Goal: Task Accomplishment & Management: Manage account settings

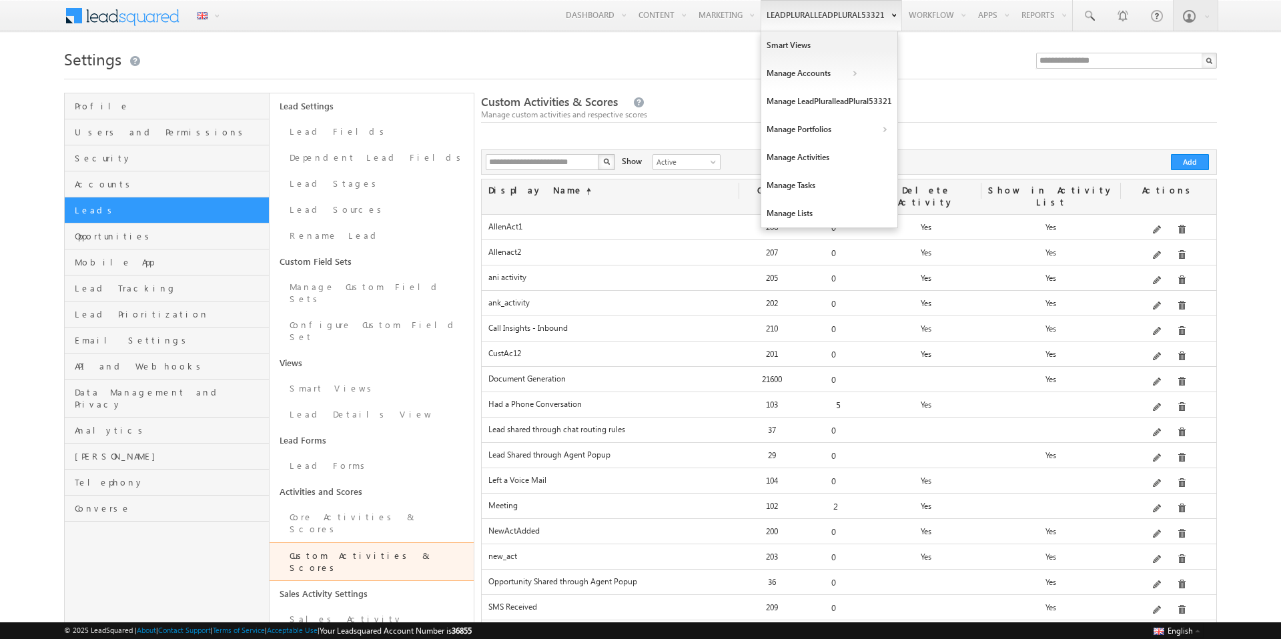
click at [793, 21] on link "LeadPluralleadPlural53321" at bounding box center [831, 15] width 141 height 31
click at [793, 107] on link "Manage LeadPluralleadPlural53321" at bounding box center [829, 101] width 136 height 28
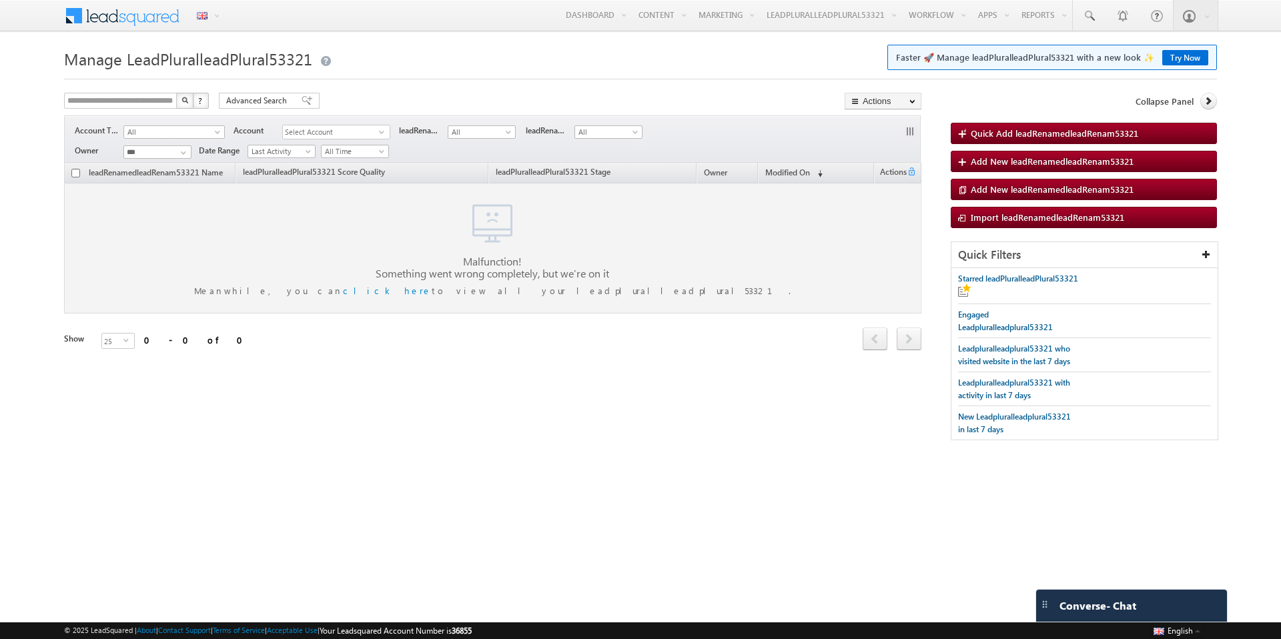
click at [378, 137] on span "Select Account" at bounding box center [331, 132] width 96 height 14
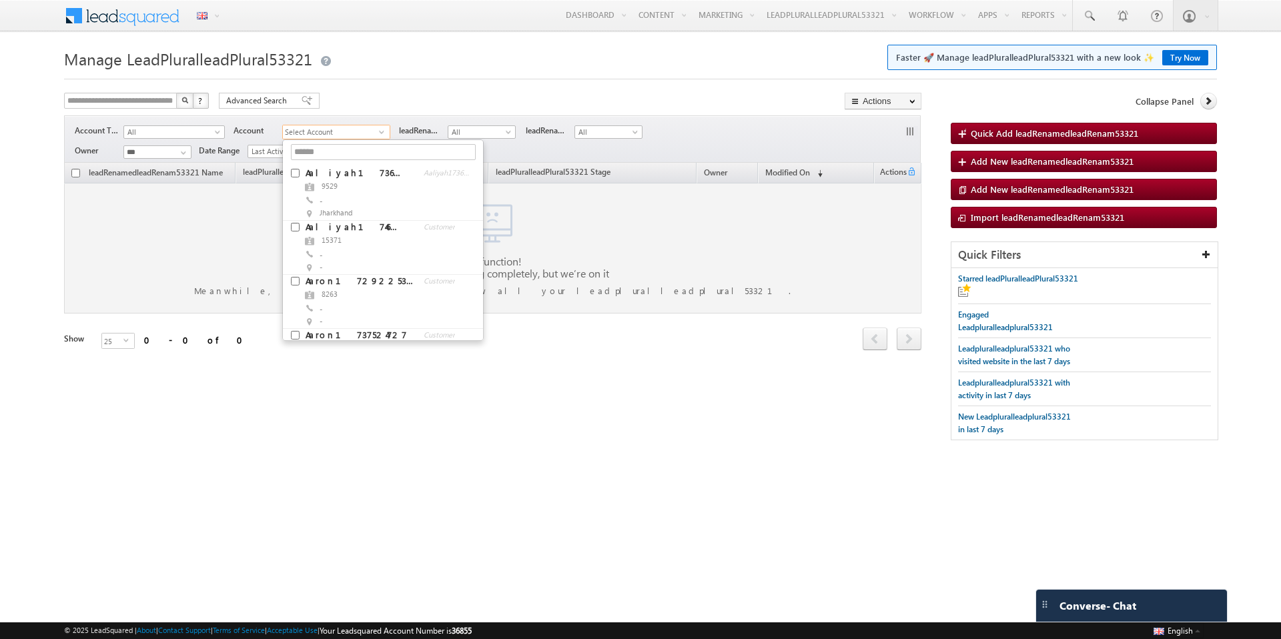
click at [377, 136] on span "Select Account" at bounding box center [331, 132] width 96 height 14
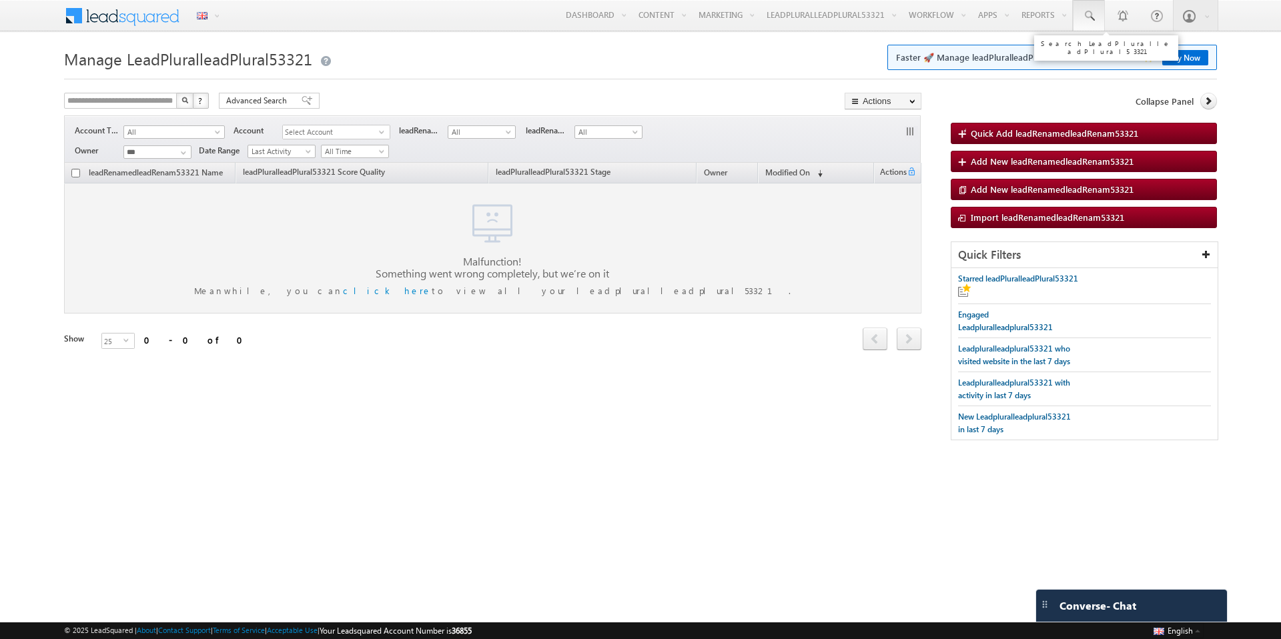
click at [1086, 17] on span at bounding box center [1088, 15] width 13 height 13
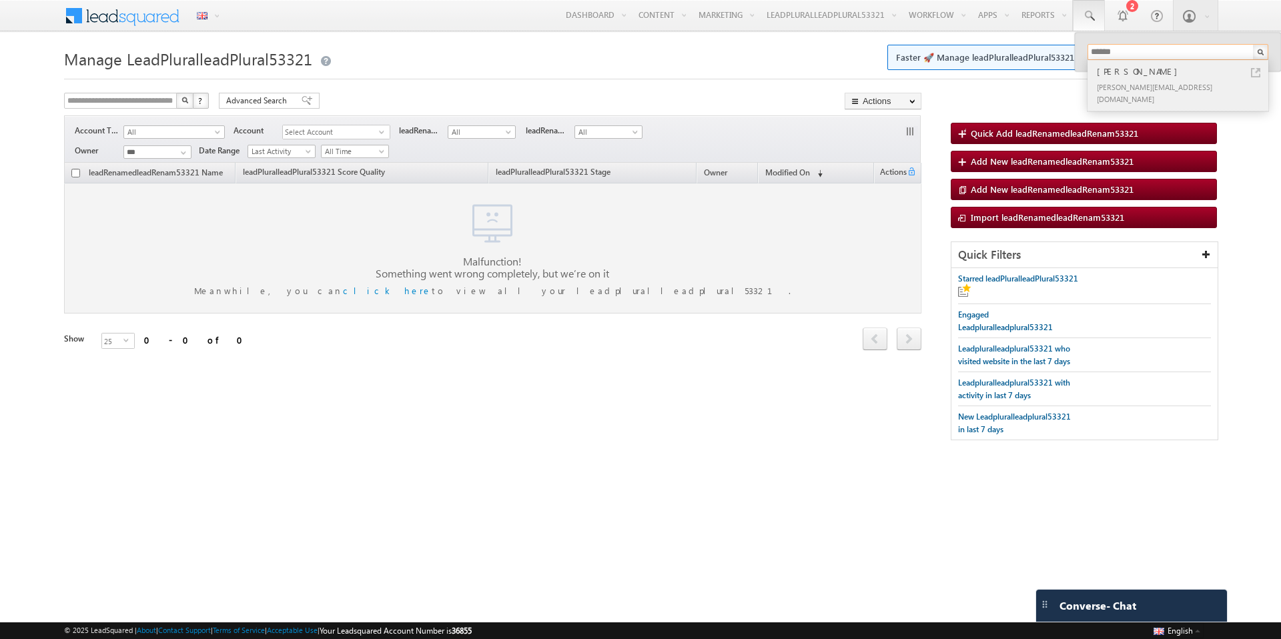
type input "******"
click at [1102, 80] on div "[PERSON_NAME][EMAIL_ADDRESS][DOMAIN_NAME]" at bounding box center [1183, 93] width 179 height 28
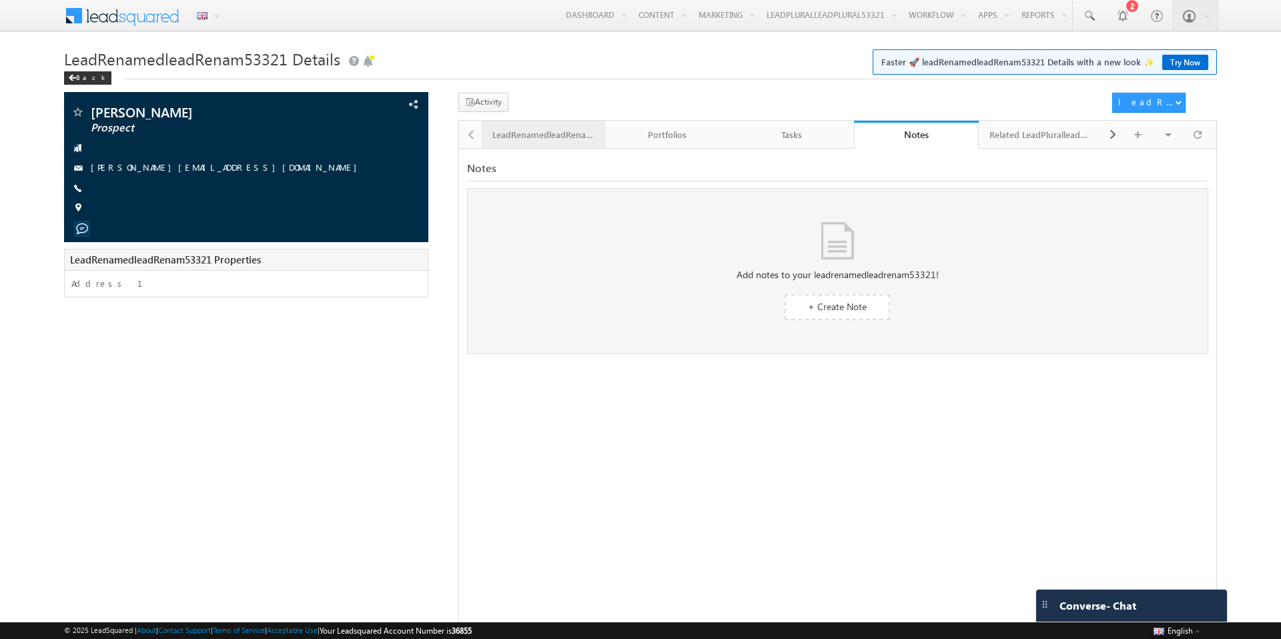
click at [589, 137] on div "LeadRenamedleadRenam53321 Details" at bounding box center [542, 135] width 101 height 16
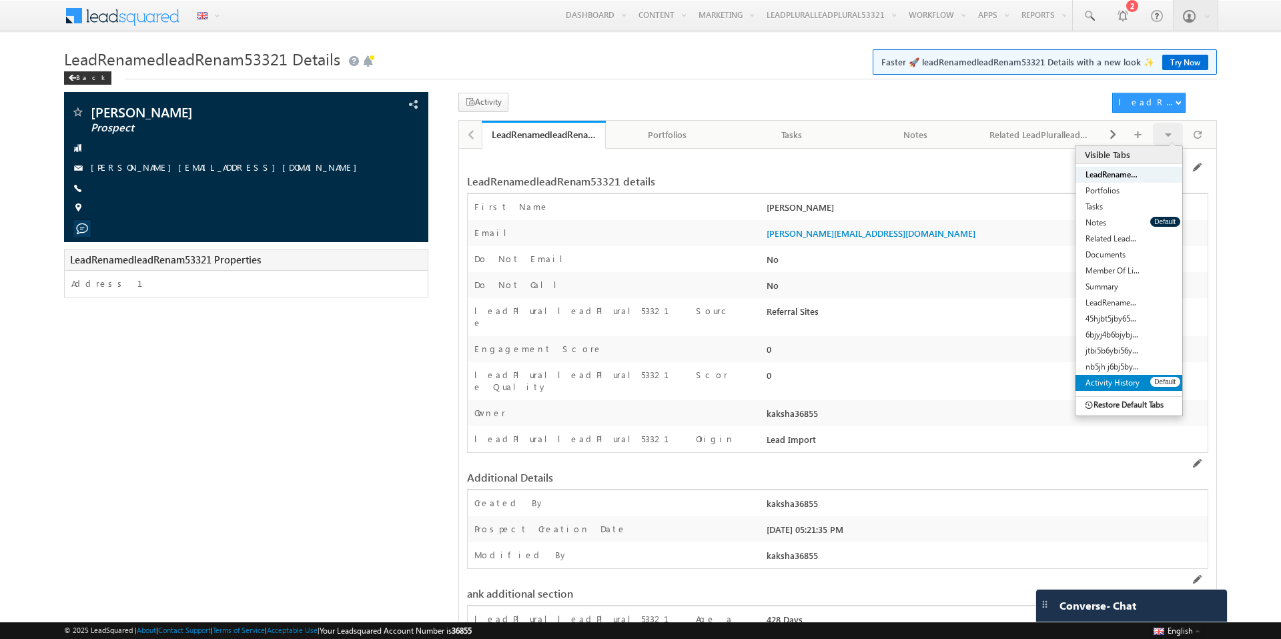
click at [1106, 382] on link "Activity History" at bounding box center [1113, 383] width 75 height 16
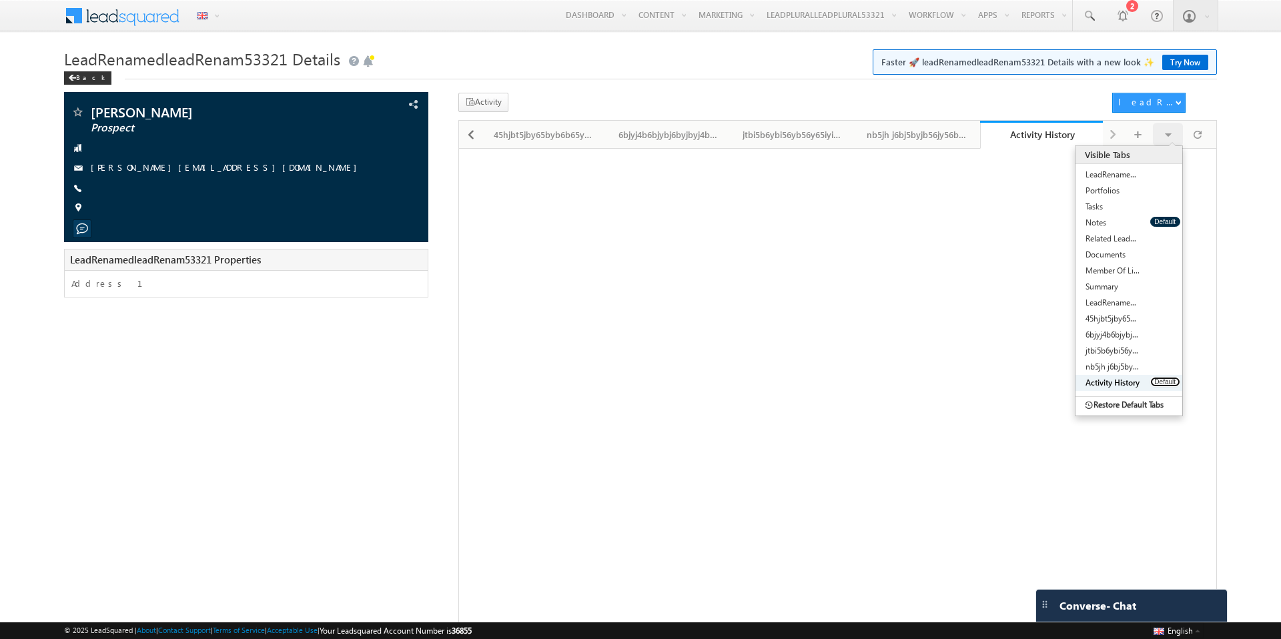
click at [1166, 383] on button "Default" at bounding box center [1165, 382] width 30 height 10
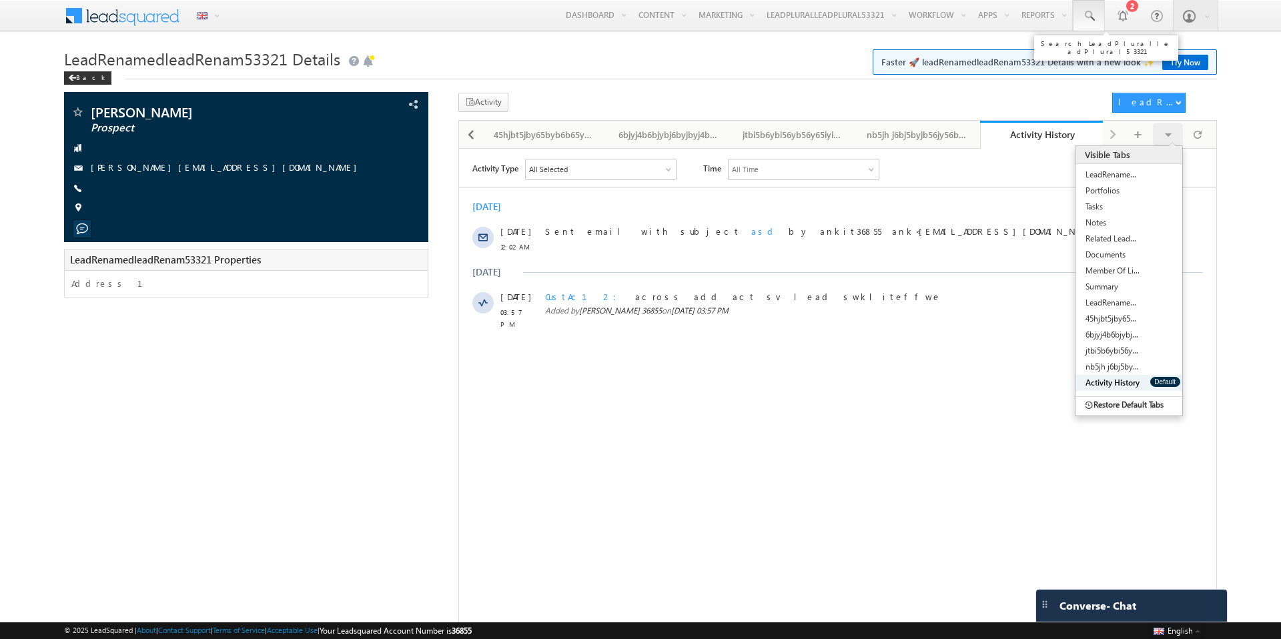
click at [1095, 19] on link at bounding box center [1089, 15] width 32 height 31
type input "*"
click at [972, 97] on div "Activity Processes" at bounding box center [780, 105] width 645 height 25
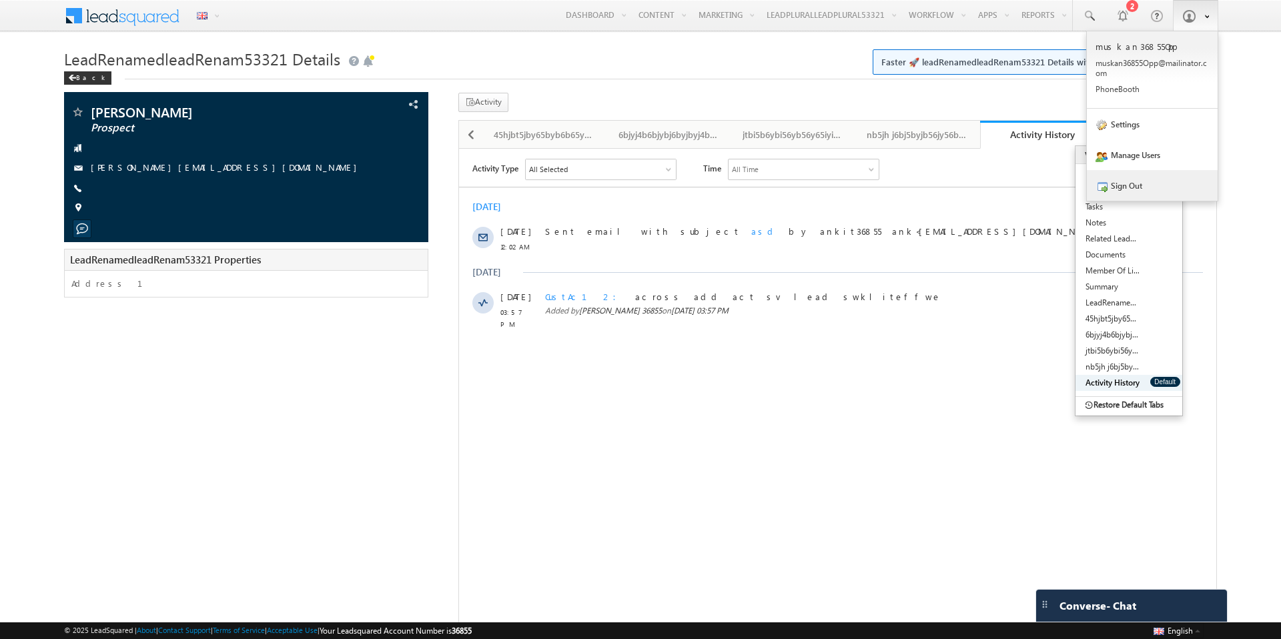
click at [1160, 192] on link "Sign Out" at bounding box center [1152, 185] width 131 height 31
